Goal: Find specific page/section: Find specific page/section

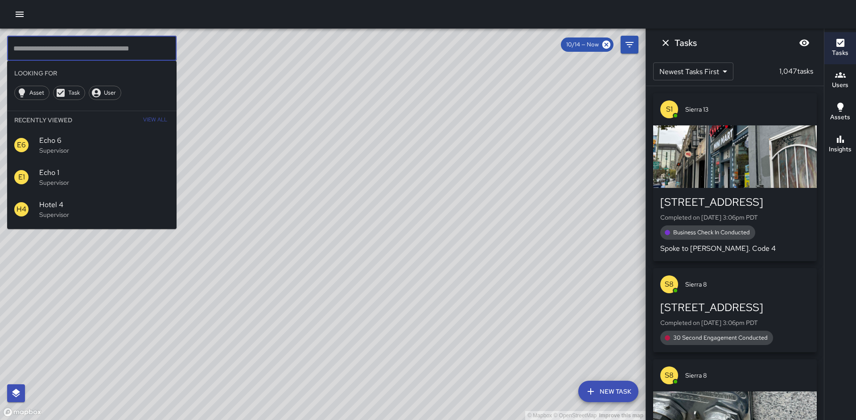
scroll to position [28, 0]
drag, startPoint x: 416, startPoint y: 296, endPoint x: 410, endPoint y: 297, distance: 5.9
click at [415, 296] on div "© Mapbox © OpenStreetMap Improve this map" at bounding box center [323, 224] width 646 height 391
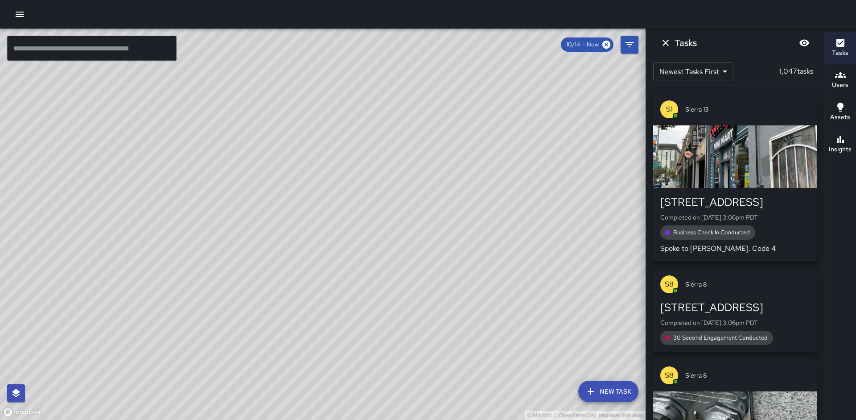
drag, startPoint x: 232, startPoint y: 221, endPoint x: 179, endPoint y: 269, distance: 71.3
click at [179, 269] on div "© Mapbox © OpenStreetMap Improve this map" at bounding box center [323, 224] width 646 height 391
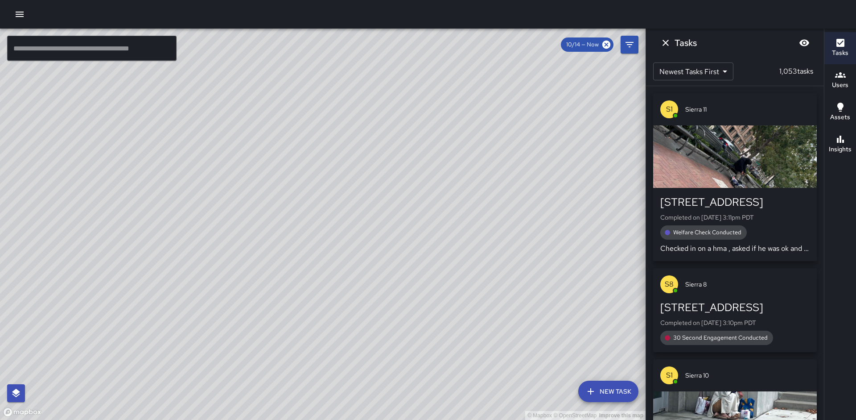
drag, startPoint x: 280, startPoint y: 105, endPoint x: 226, endPoint y: 375, distance: 275.5
click at [226, 376] on div "© Mapbox © OpenStreetMap Improve this map" at bounding box center [323, 224] width 646 height 391
drag, startPoint x: 230, startPoint y: 251, endPoint x: 213, endPoint y: 377, distance: 126.4
click at [213, 377] on div "© Mapbox © OpenStreetMap Improve this map" at bounding box center [323, 224] width 646 height 391
drag, startPoint x: 199, startPoint y: 242, endPoint x: 200, endPoint y: 338, distance: 96.3
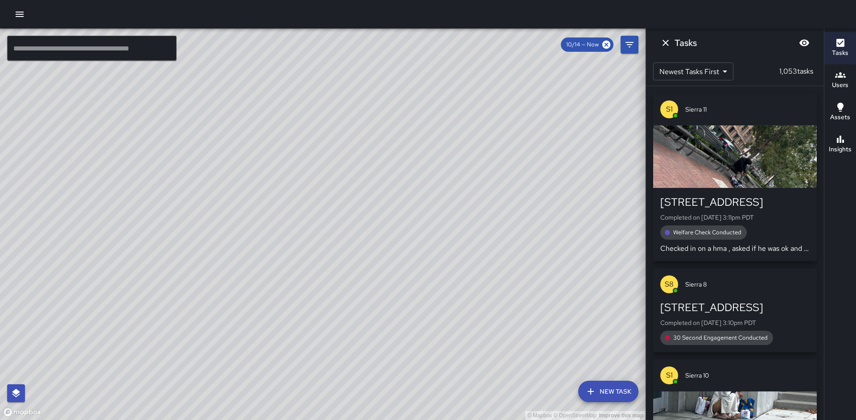
click at [200, 338] on div "© Mapbox © OpenStreetMap Improve this map" at bounding box center [323, 224] width 646 height 391
drag, startPoint x: 203, startPoint y: 275, endPoint x: 188, endPoint y: 323, distance: 50.9
click at [171, 358] on div "© Mapbox © OpenStreetMap Improve this map" at bounding box center [323, 224] width 646 height 391
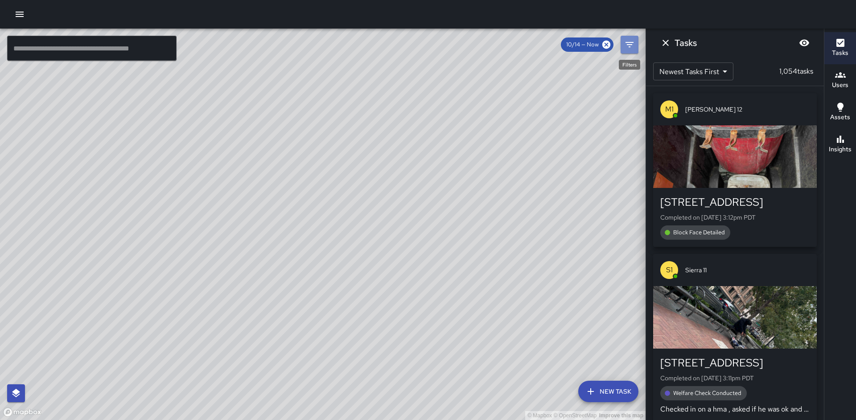
click at [632, 48] on icon "Filters" at bounding box center [629, 44] width 11 height 11
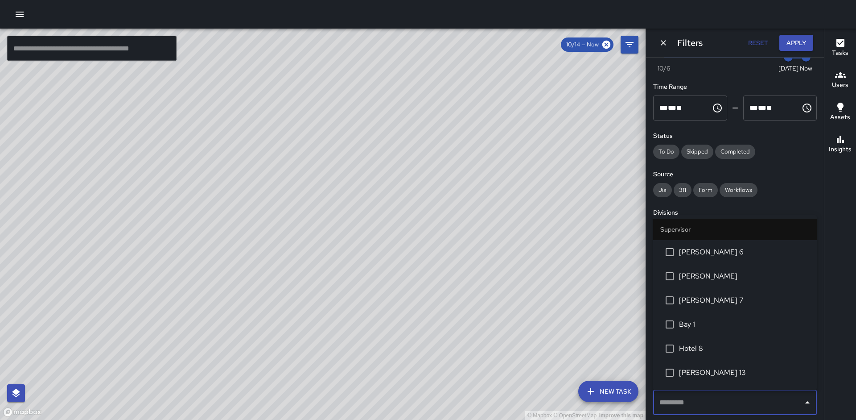
click at [726, 403] on input "text" at bounding box center [728, 402] width 142 height 17
type input "********"
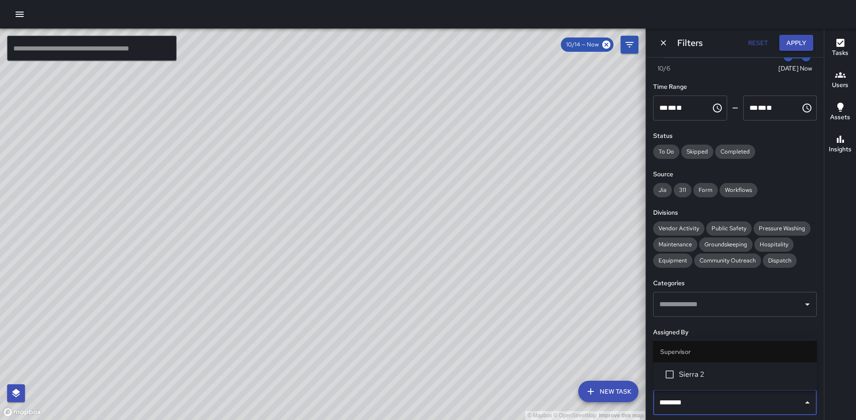
click at [717, 367] on li "Sierra 2" at bounding box center [735, 374] width 164 height 24
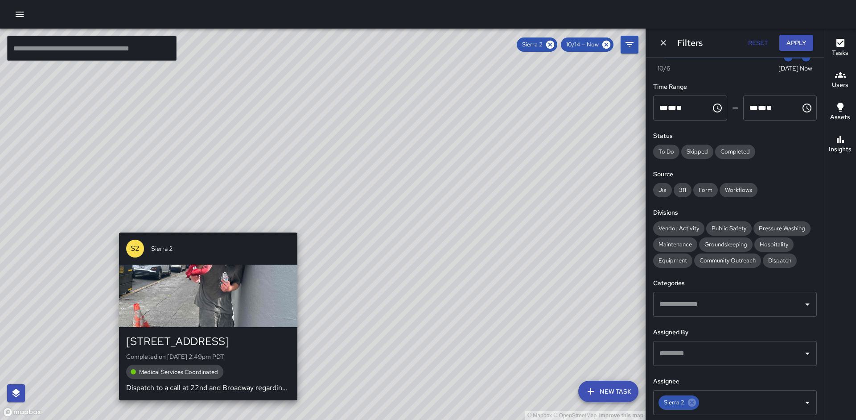
click at [209, 227] on div "© Mapbox © OpenStreetMap Improve this map [STREET_ADDRESS] Completed on [DATE] …" at bounding box center [323, 224] width 646 height 391
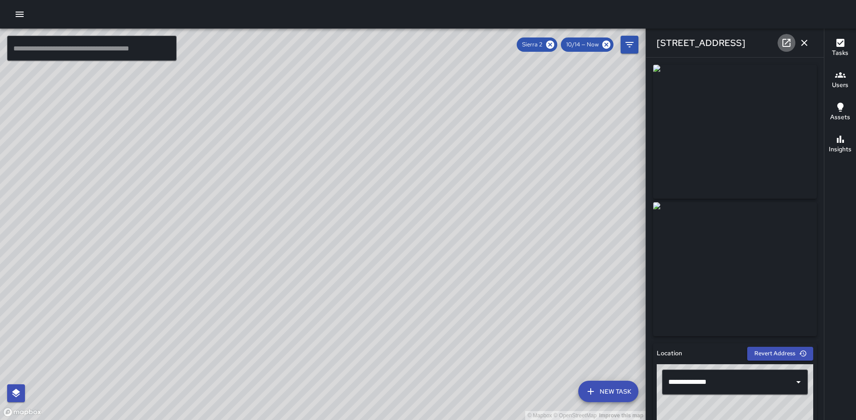
click at [782, 43] on icon at bounding box center [786, 43] width 8 height 8
drag, startPoint x: 551, startPoint y: 47, endPoint x: 547, endPoint y: 48, distance: 5.1
click at [551, 47] on icon at bounding box center [550, 45] width 8 height 8
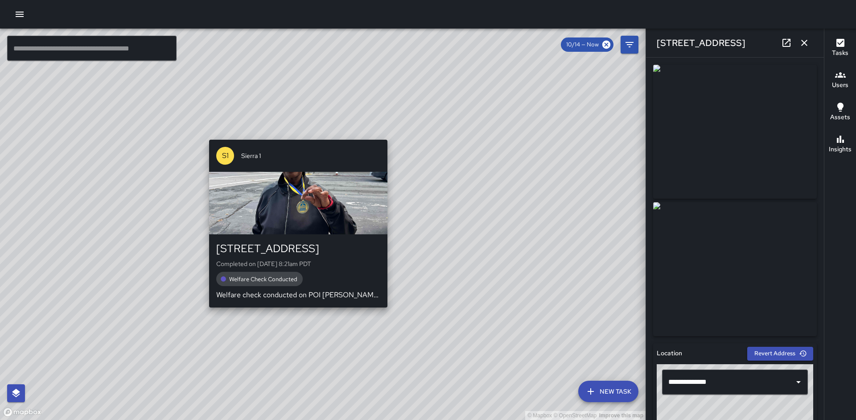
drag, startPoint x: 279, startPoint y: 175, endPoint x: 293, endPoint y: 135, distance: 42.0
click at [293, 135] on div "© Mapbox © OpenStreetMap Improve this map S1 Sierra [STREET_ADDRESS] Completed …" at bounding box center [323, 224] width 646 height 391
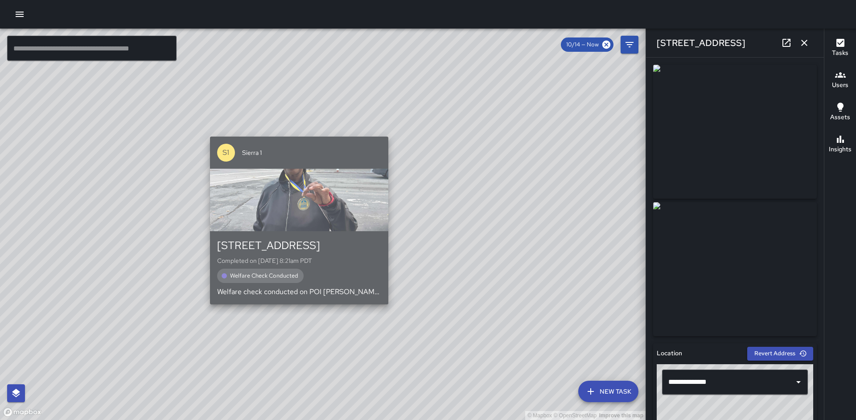
click at [280, 208] on div "button" at bounding box center [299, 200] width 178 height 62
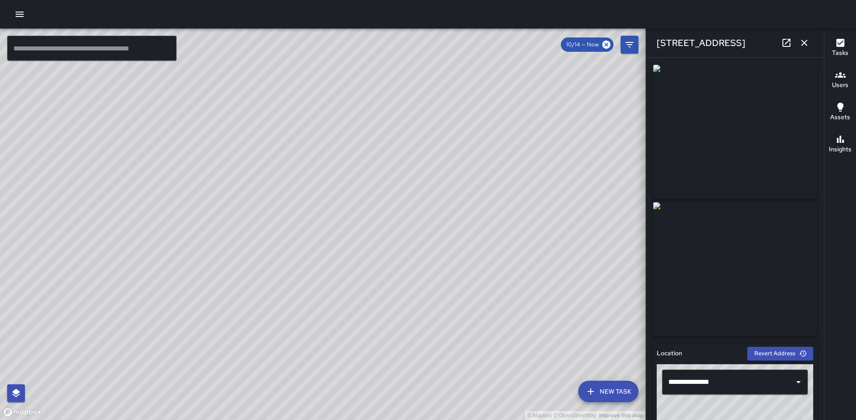
click at [315, 235] on div "© Mapbox © OpenStreetMap Improve this map" at bounding box center [323, 224] width 646 height 391
drag, startPoint x: 316, startPoint y: 236, endPoint x: 340, endPoint y: 159, distance: 80.5
click at [340, 159] on div "© Mapbox © OpenStreetMap Improve this map" at bounding box center [323, 224] width 646 height 391
drag, startPoint x: 333, startPoint y: 108, endPoint x: 333, endPoint y: 75, distance: 33.4
click at [335, 74] on div "© Mapbox © OpenStreetMap Improve this map" at bounding box center [323, 224] width 646 height 391
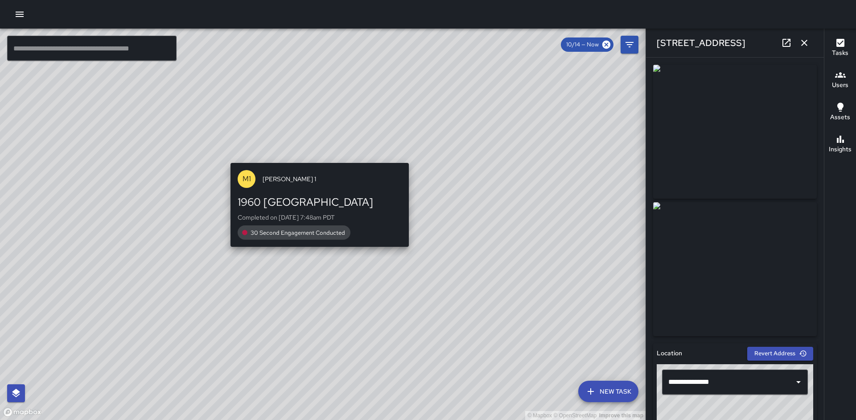
drag, startPoint x: 298, startPoint y: 249, endPoint x: 317, endPoint y: 159, distance: 92.5
click at [317, 159] on div "© Mapbox © OpenStreetMap Improve this map M1 [PERSON_NAME] 1 1960 Broadway Comp…" at bounding box center [323, 224] width 646 height 391
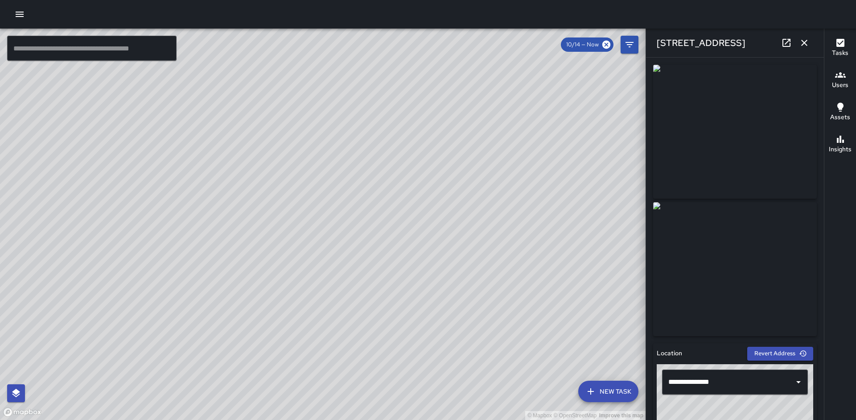
click at [798, 44] on button "button" at bounding box center [804, 43] width 18 height 18
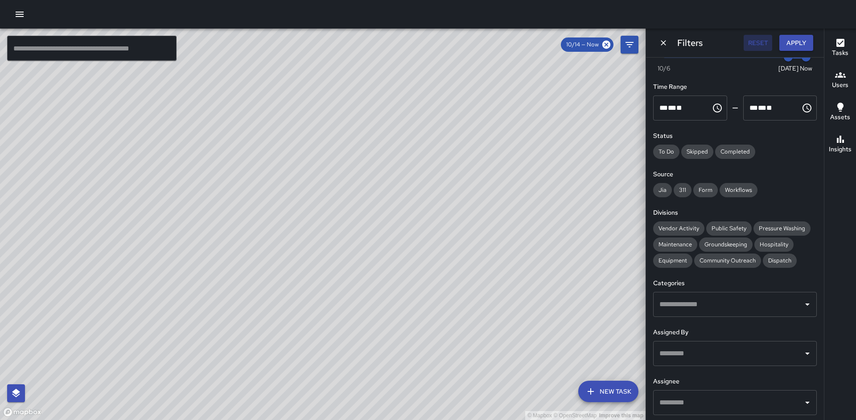
click at [762, 45] on button "Reset" at bounding box center [758, 43] width 29 height 16
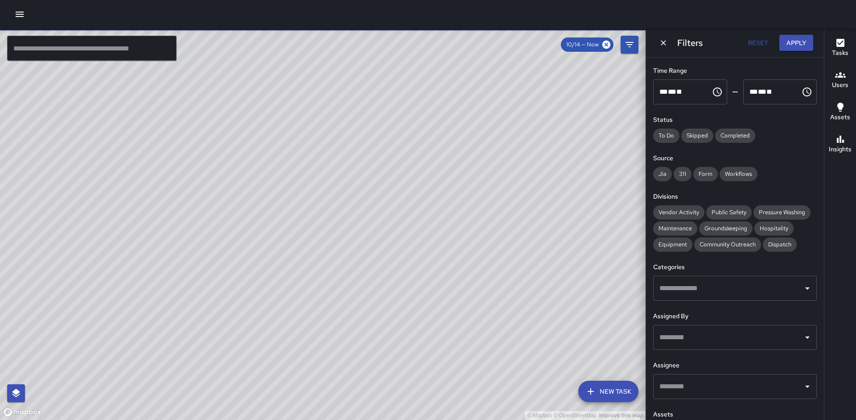
scroll to position [79, 0]
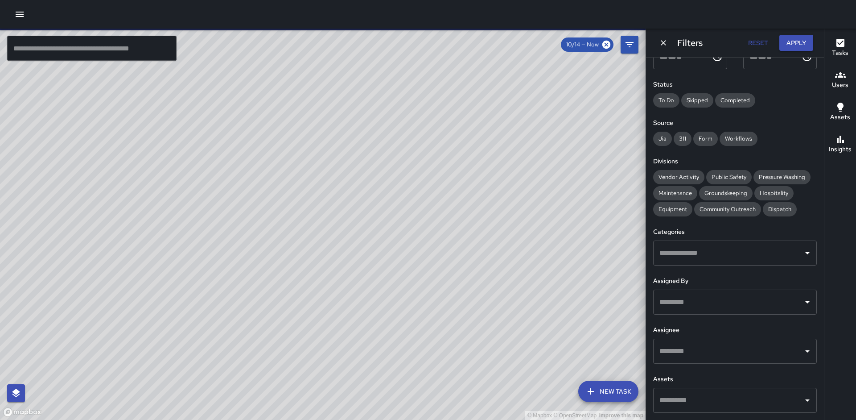
drag, startPoint x: 471, startPoint y: 181, endPoint x: 457, endPoint y: 219, distance: 40.3
click at [457, 219] on div "© Mapbox © OpenStreetMap Improve this map" at bounding box center [323, 224] width 646 height 391
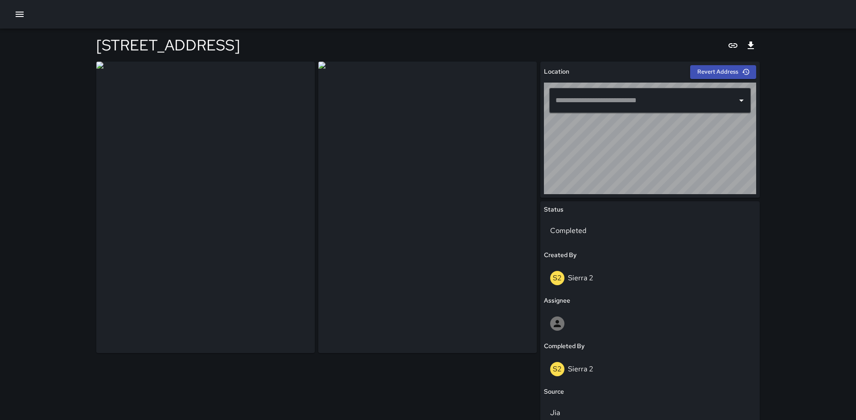
type input "**********"
